Goal: Information Seeking & Learning: Find specific fact

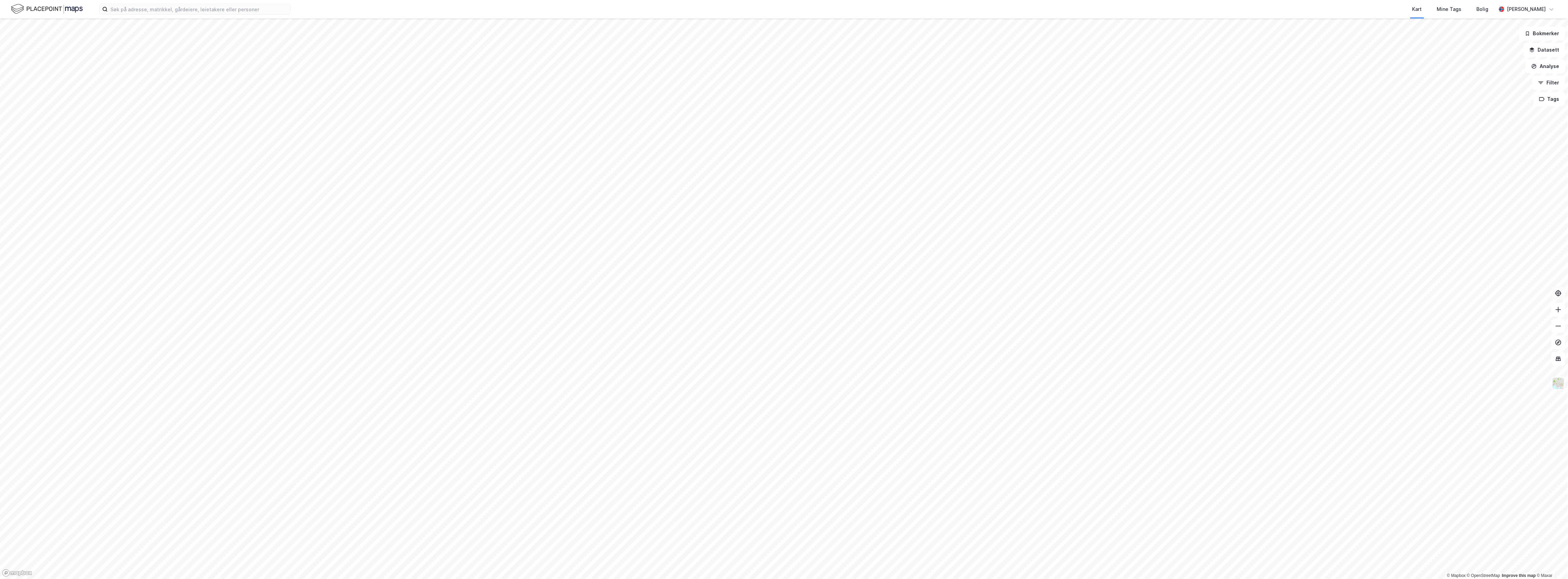
click at [1561, 293] on icon at bounding box center [1558, 293] width 7 height 7
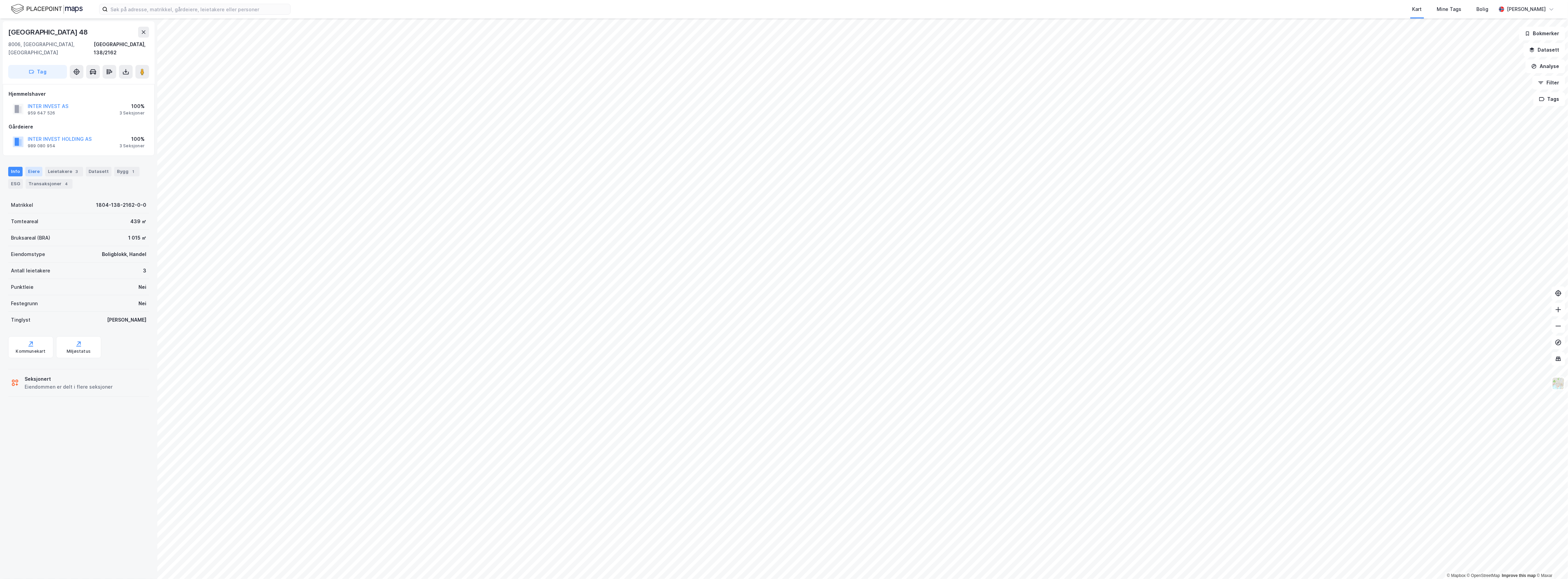
click at [30, 167] on div "Eiere" at bounding box center [34, 172] width 17 height 10
click at [27, 239] on icon at bounding box center [27, 241] width 5 height 5
click at [52, 274] on icon at bounding box center [52, 276] width 5 height 5
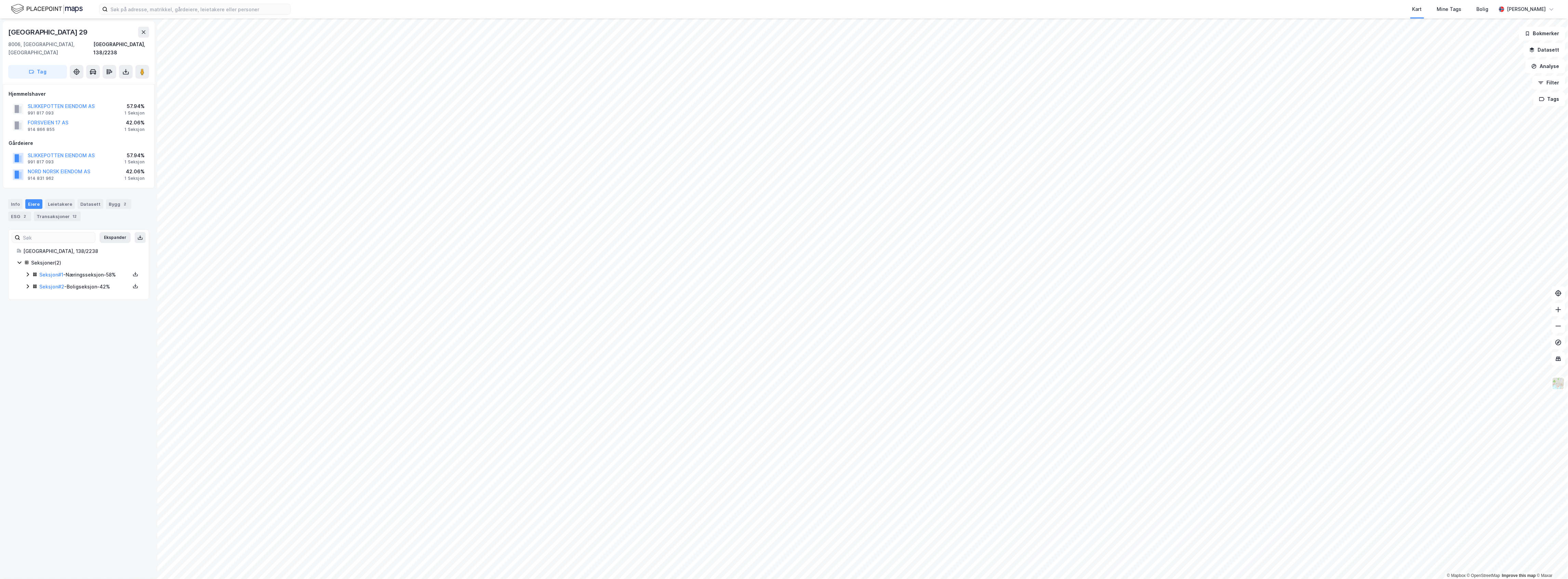
click at [25, 272] on icon at bounding box center [27, 274] width 5 height 5
click at [28, 206] on icon at bounding box center [27, 209] width 5 height 5
click at [31, 271] on div "Seksjon # 1 - Næringsseksjon - 58%" at bounding box center [83, 275] width 116 height 9
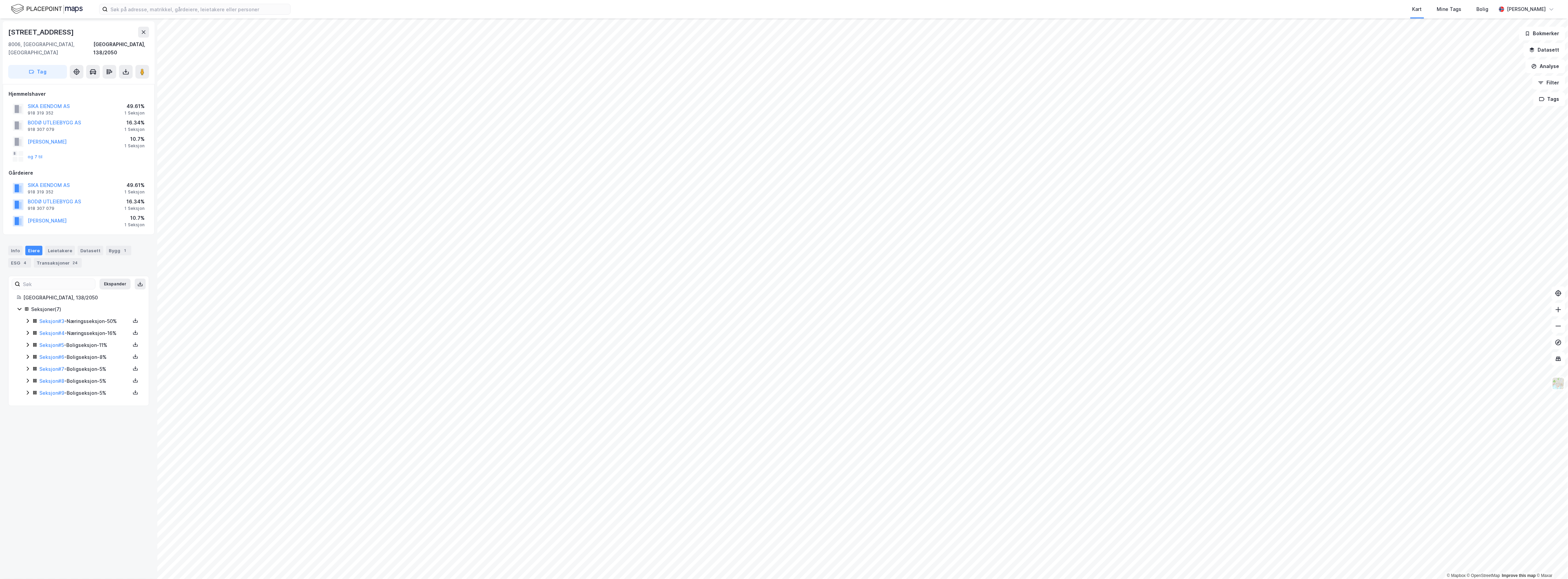
click at [27, 318] on icon at bounding box center [27, 321] width 5 height 5
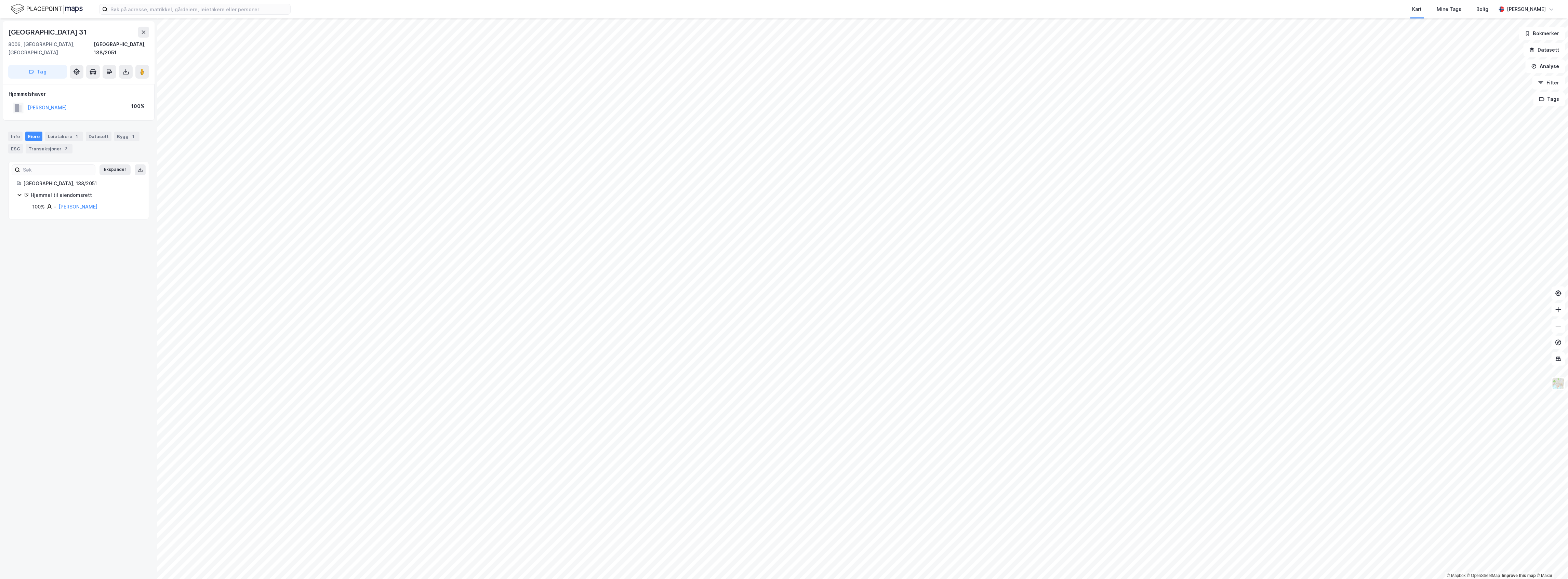
click at [760, 578] on html "Kart Mine Tags [PERSON_NAME] © Mapbox © OpenStreetMap Improve this map © [GEOGR…" at bounding box center [784, 290] width 1568 height 579
click at [157, 9] on input at bounding box center [199, 9] width 183 height 10
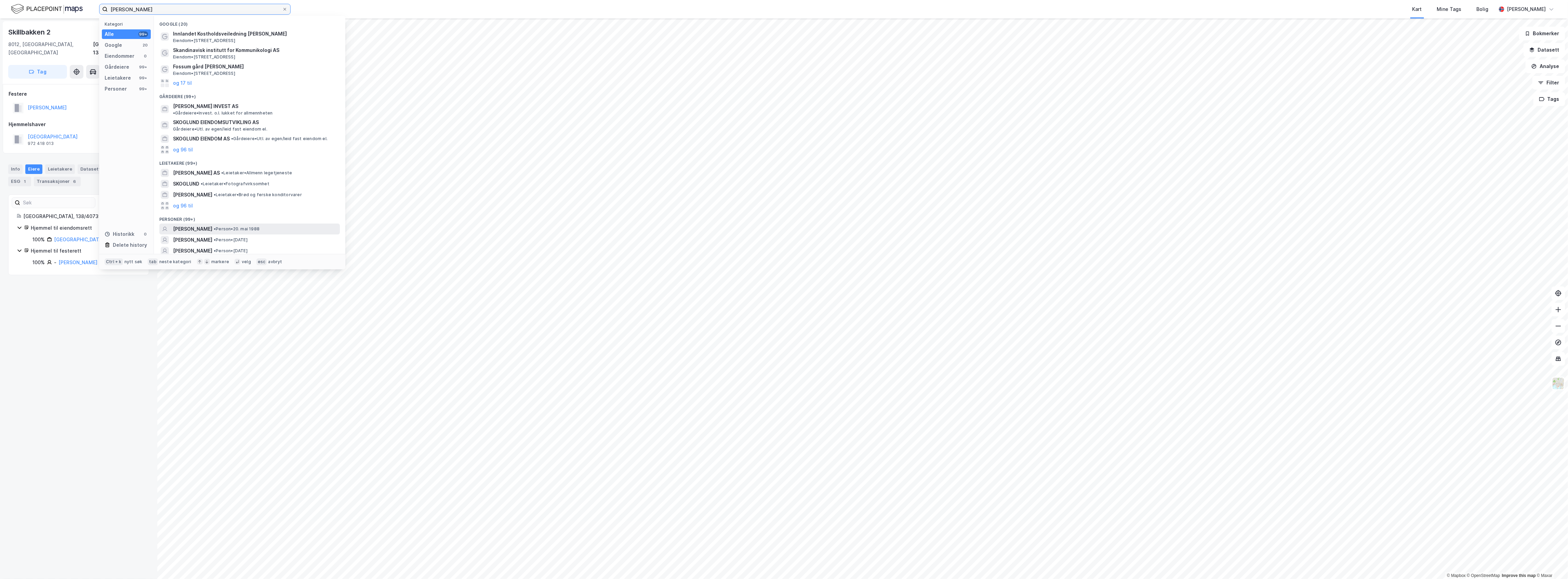
type input "[PERSON_NAME]"
click at [215, 226] on span "•" at bounding box center [214, 229] width 2 height 5
